Goal: Task Accomplishment & Management: Manage account settings

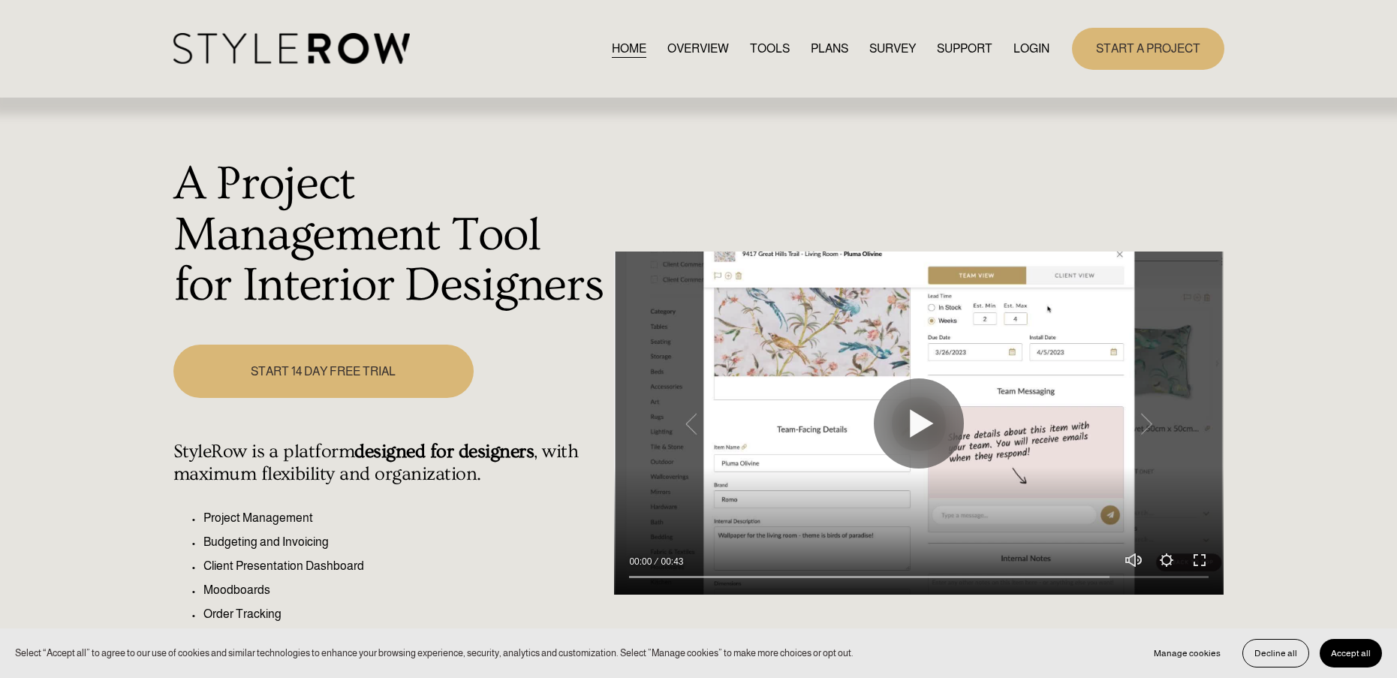
click at [1020, 47] on link "LOGIN" at bounding box center [1031, 48] width 36 height 20
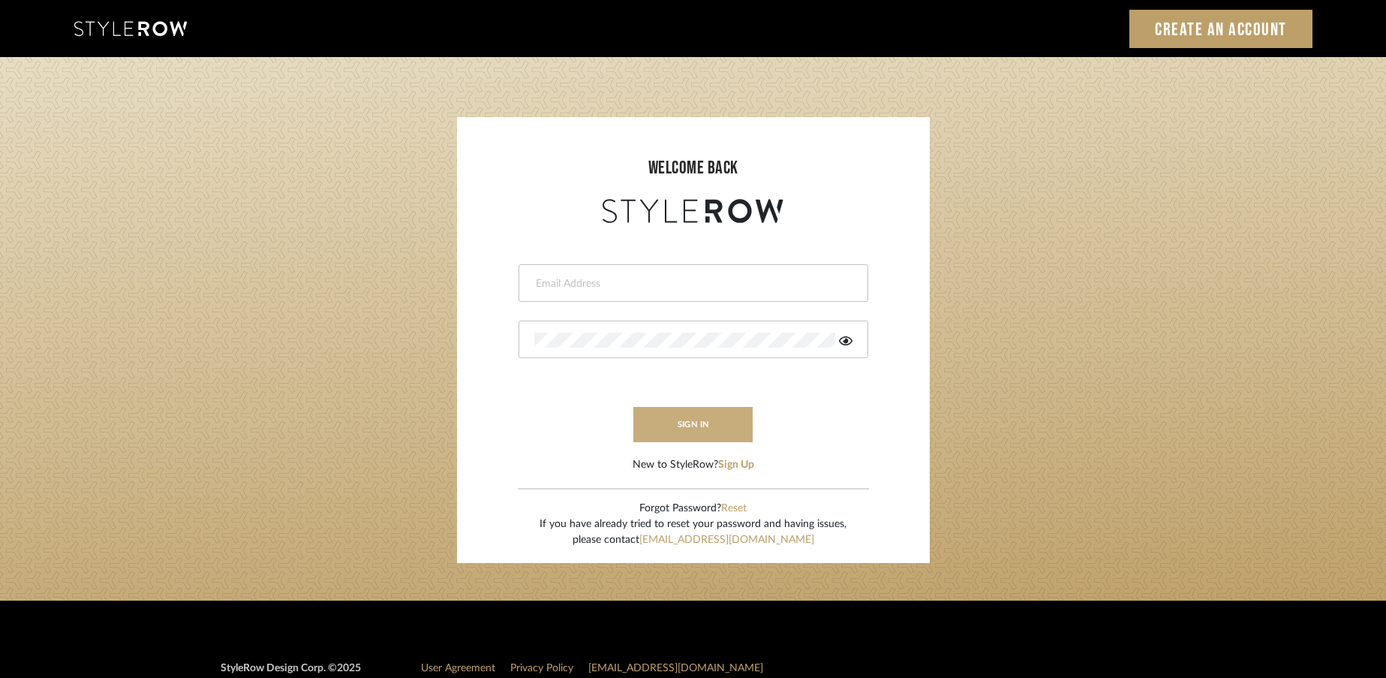
type input "rayeinteriordesign@gmail.com"
click at [723, 430] on button "sign in" at bounding box center [694, 424] width 120 height 35
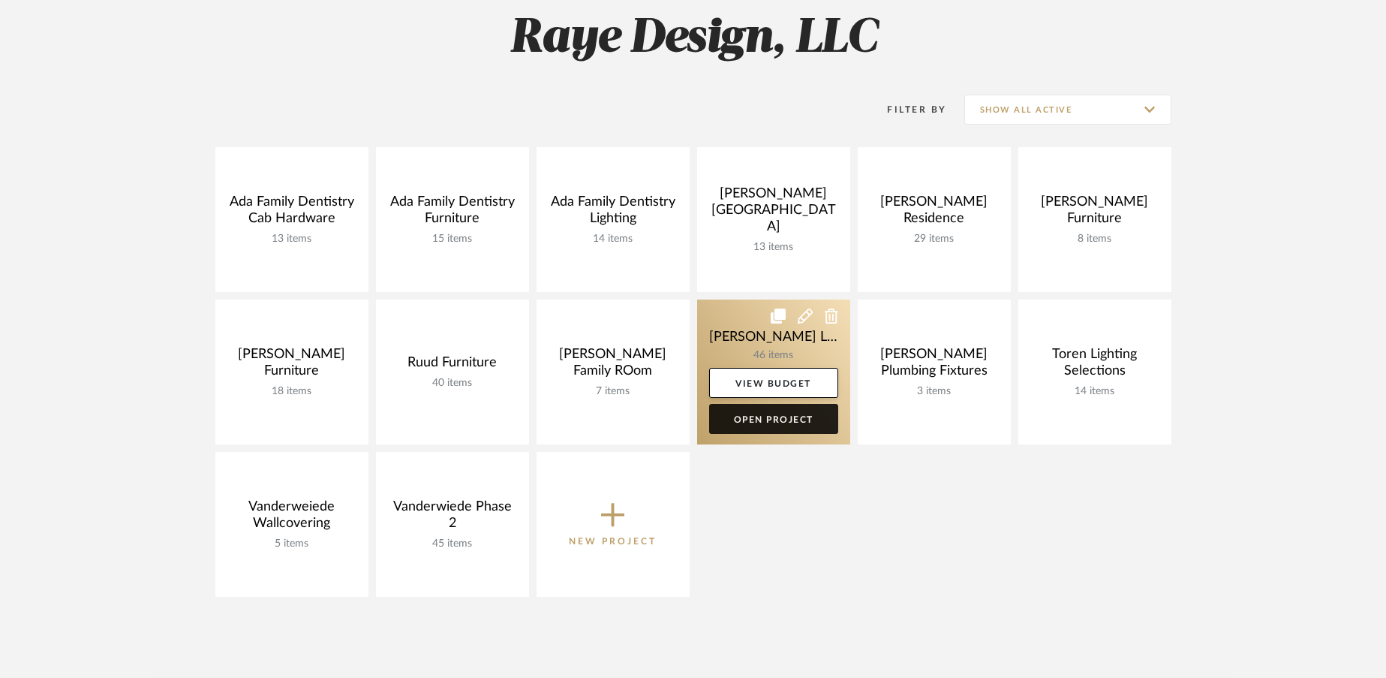
click at [761, 413] on link "Open Project" at bounding box center [773, 419] width 129 height 30
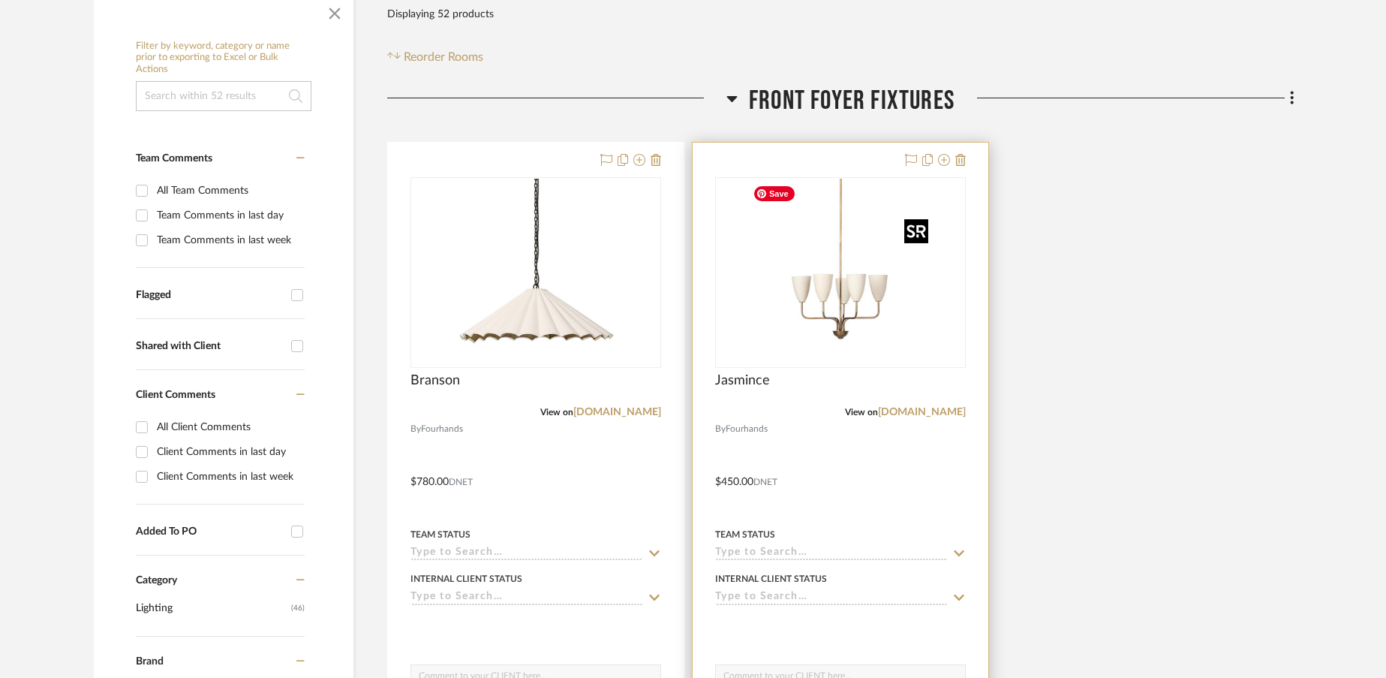
scroll to position [269, 0]
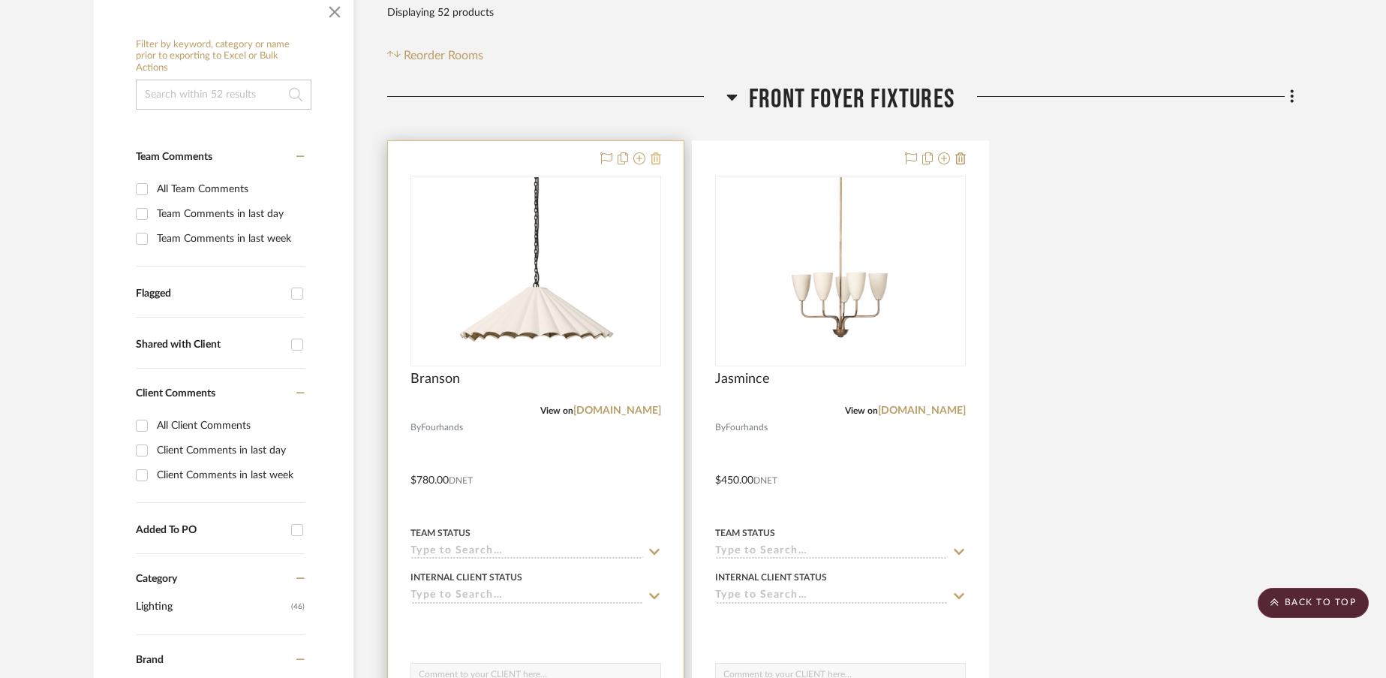
click at [655, 162] on icon at bounding box center [656, 158] width 11 height 12
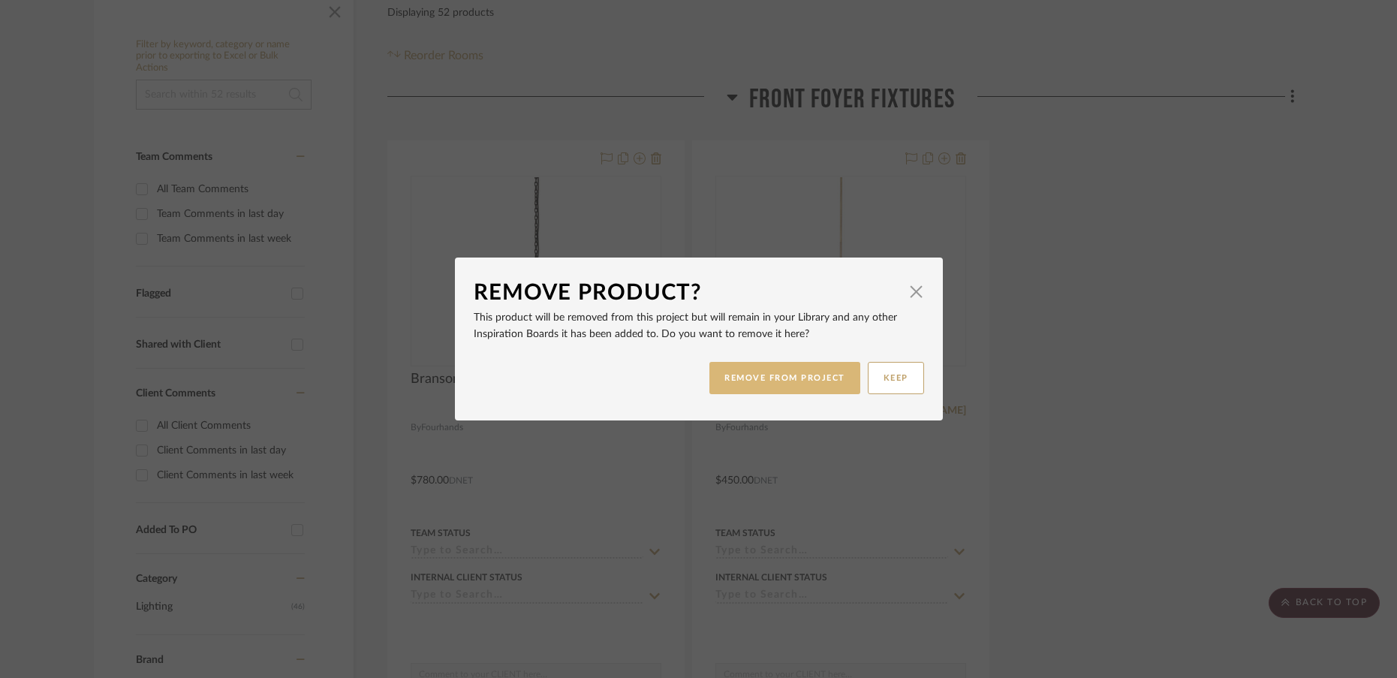
click at [746, 376] on button "REMOVE FROM PROJECT" at bounding box center [784, 378] width 151 height 32
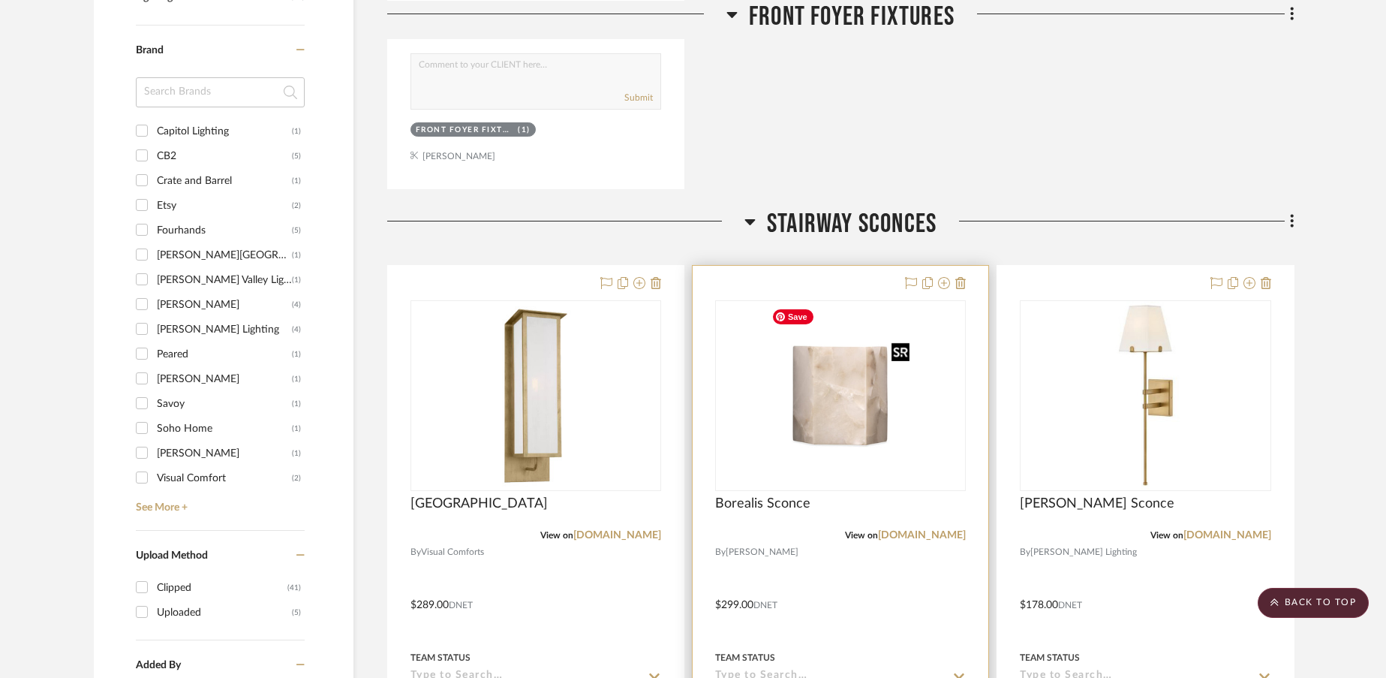
scroll to position [884, 0]
